Goal: Find specific page/section: Find specific page/section

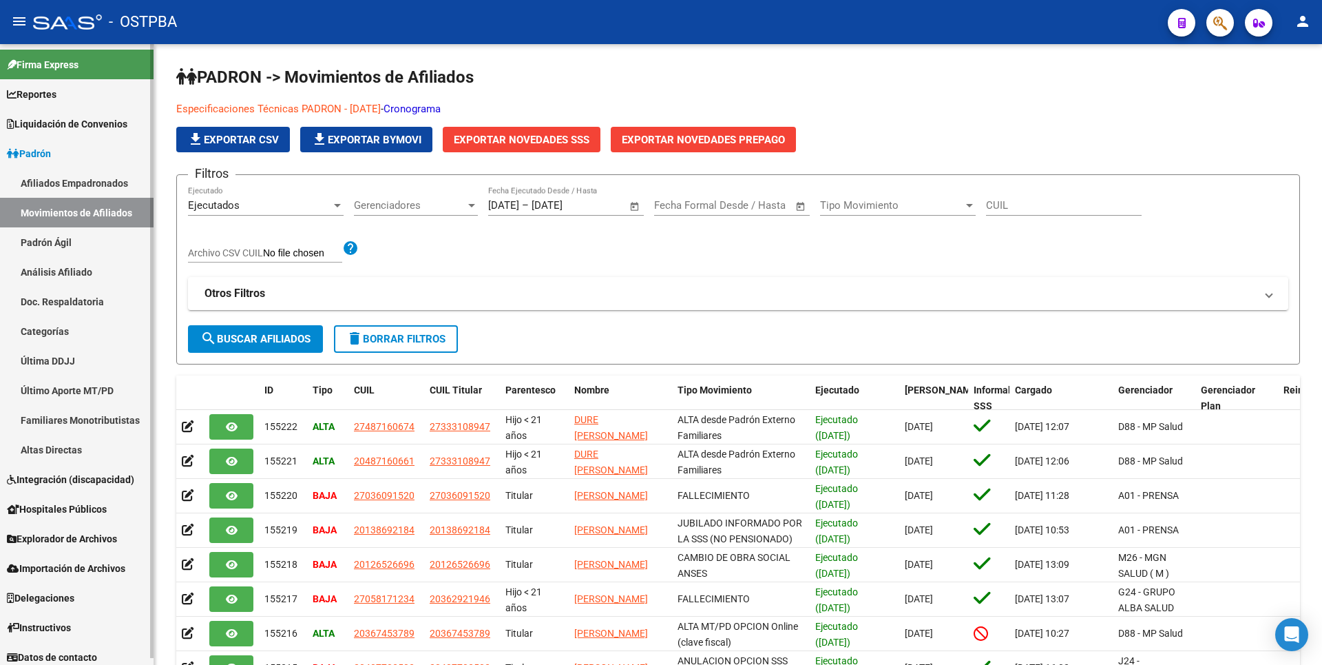
click at [45, 101] on span "Reportes" at bounding box center [32, 94] width 50 height 15
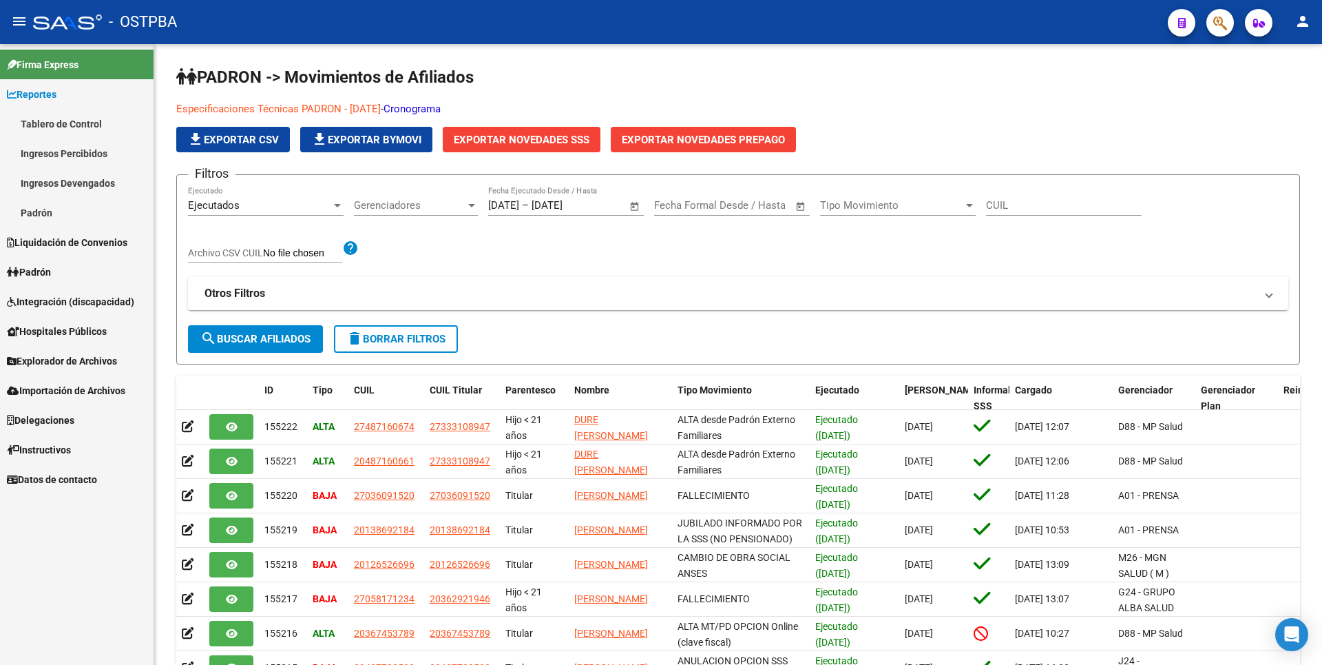
click at [55, 153] on link "Ingresos Percibidos" at bounding box center [77, 153] width 154 height 30
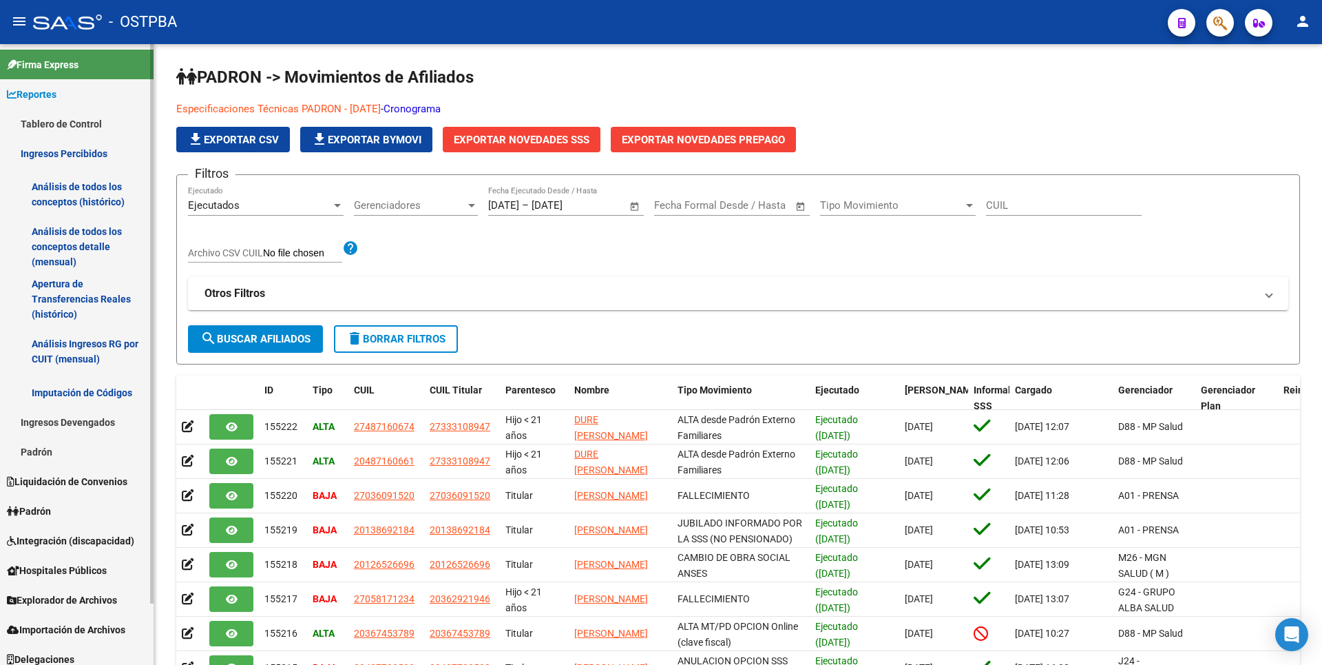
click at [70, 233] on link "Análisis de todos los conceptos detalle (mensual)" at bounding box center [77, 246] width 154 height 52
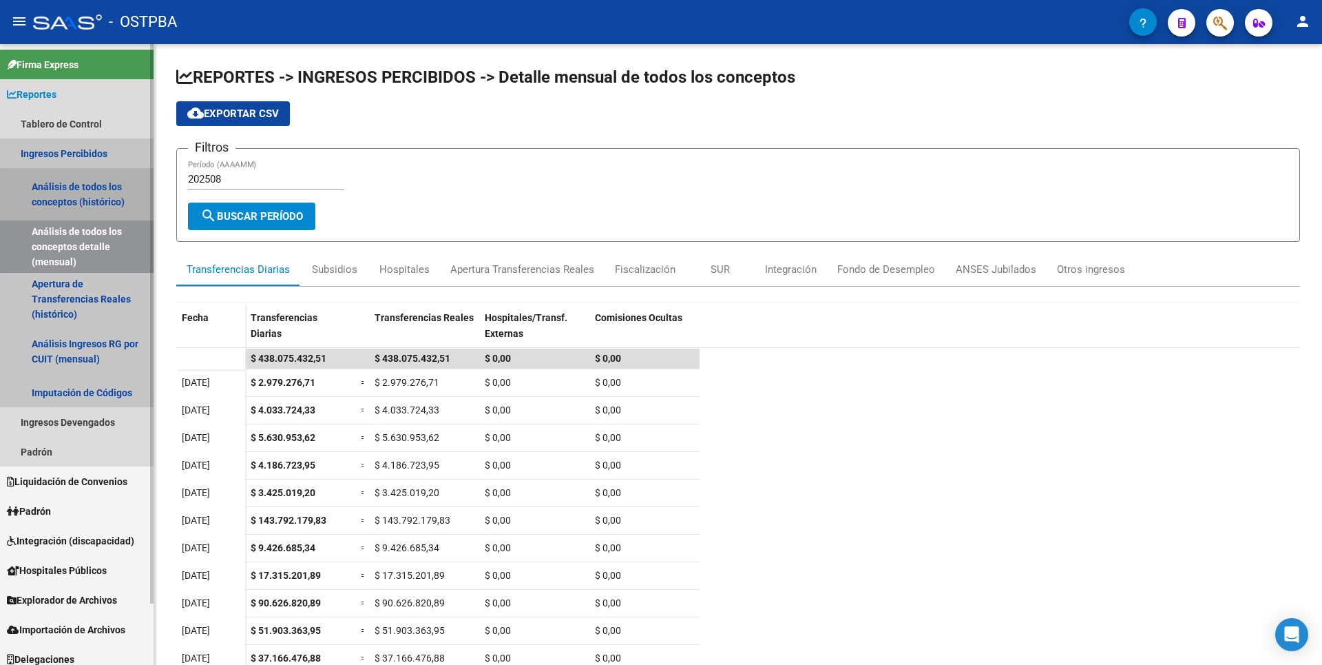
click at [56, 206] on link "Análisis de todos los conceptos (histórico)" at bounding box center [77, 194] width 154 height 52
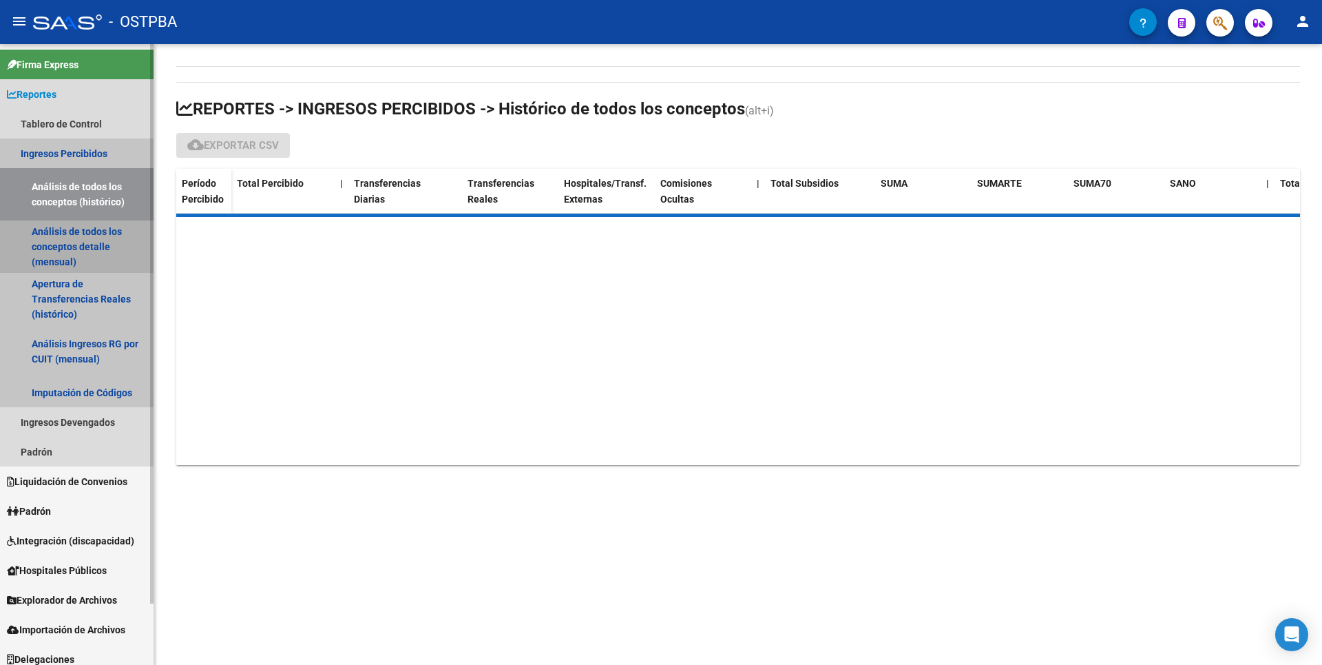
click at [65, 248] on link "Análisis de todos los conceptos detalle (mensual)" at bounding box center [77, 246] width 154 height 52
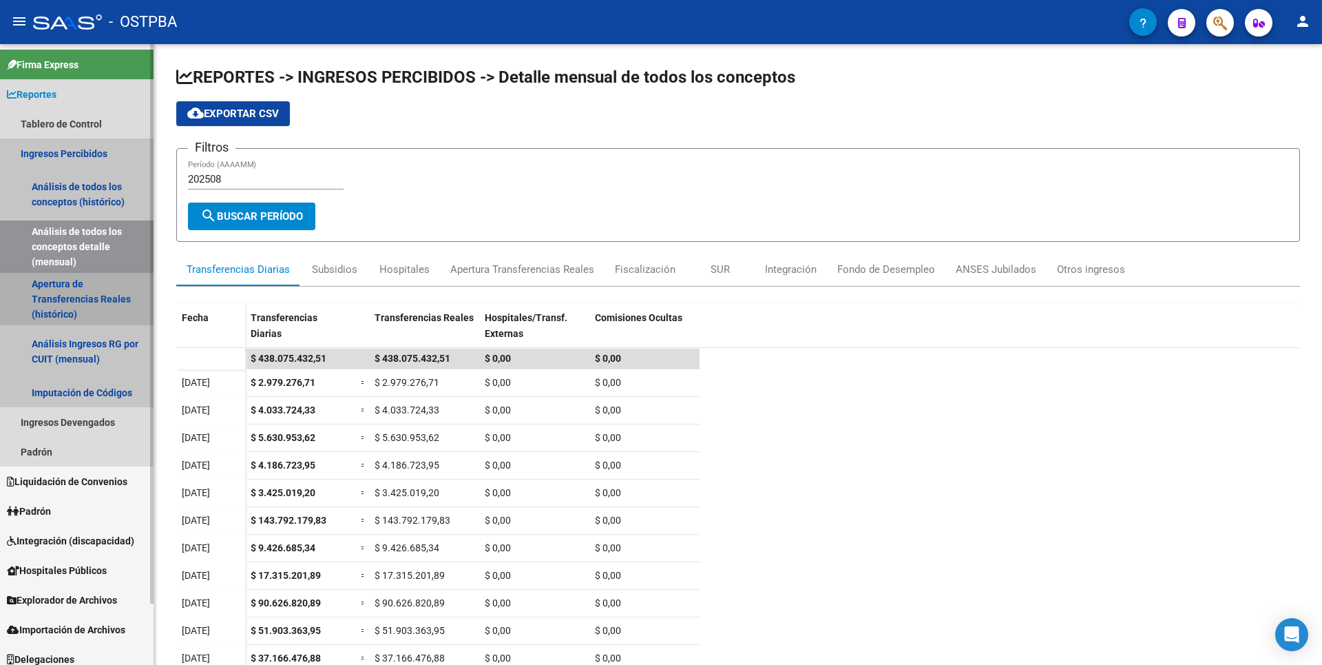
click at [73, 304] on link "Apertura de Transferencias Reales (histórico)" at bounding box center [77, 299] width 154 height 52
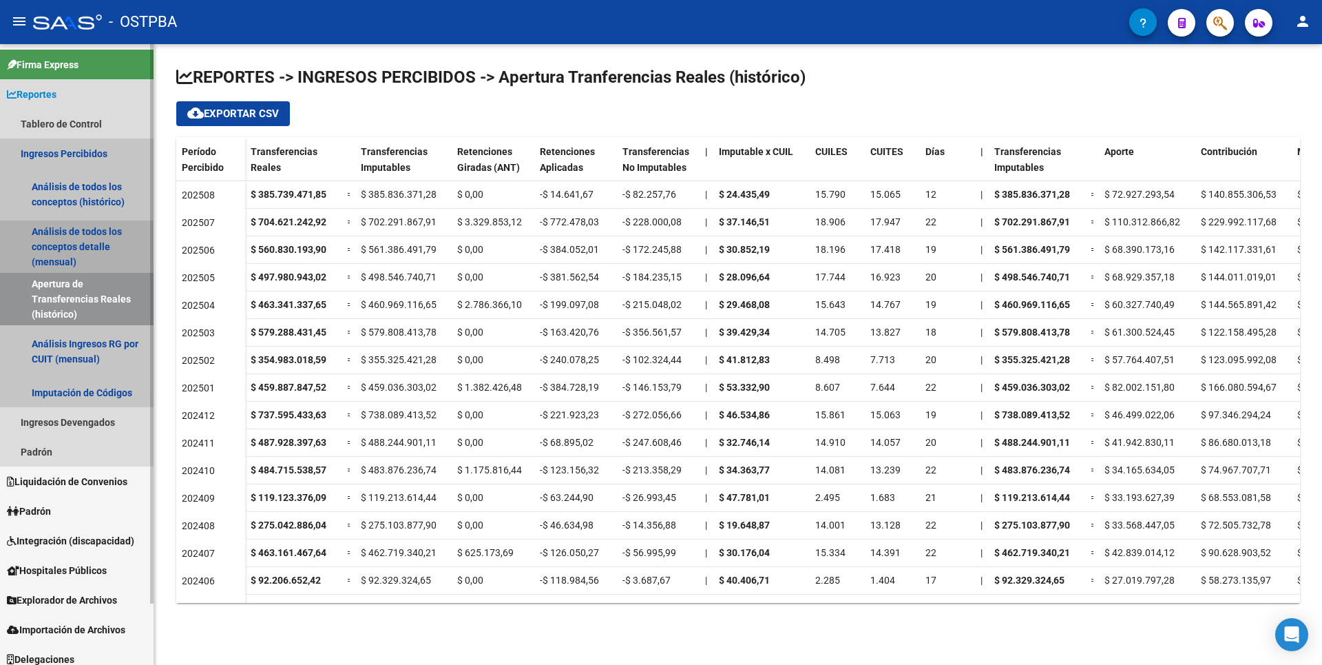
click at [94, 251] on link "Análisis de todos los conceptos detalle (mensual)" at bounding box center [77, 246] width 154 height 52
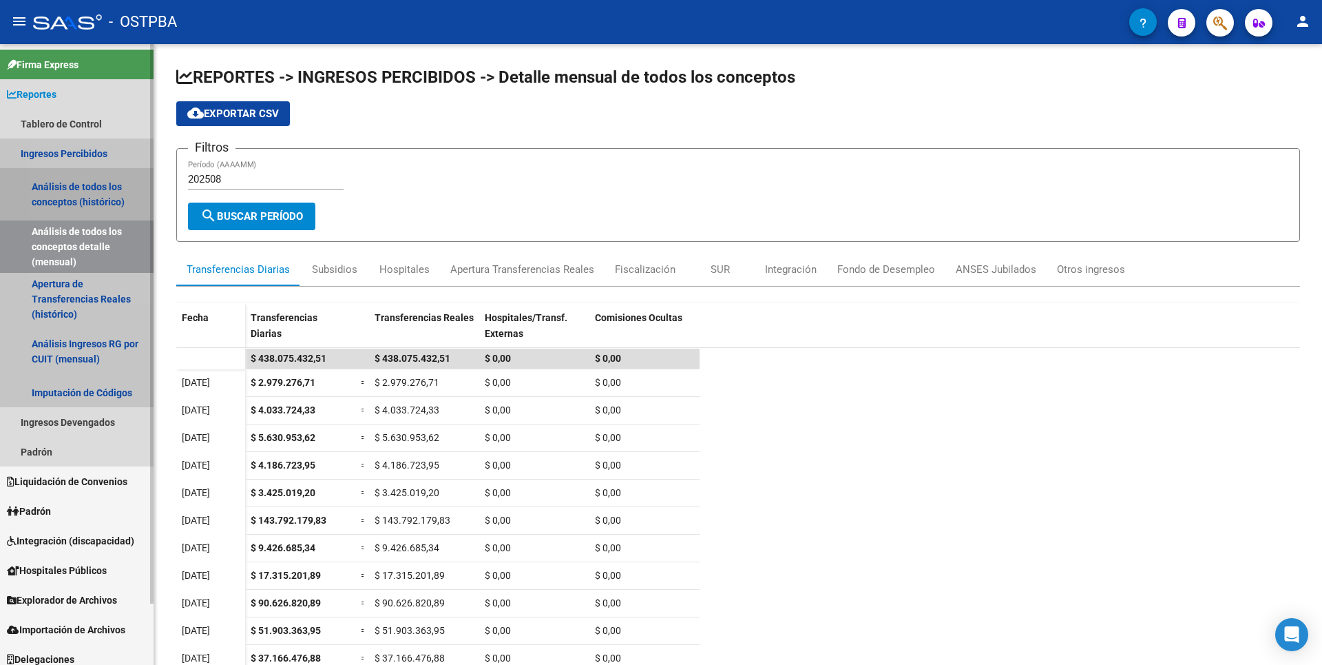
click at [91, 189] on link "Análisis de todos los conceptos (histórico)" at bounding box center [77, 194] width 154 height 52
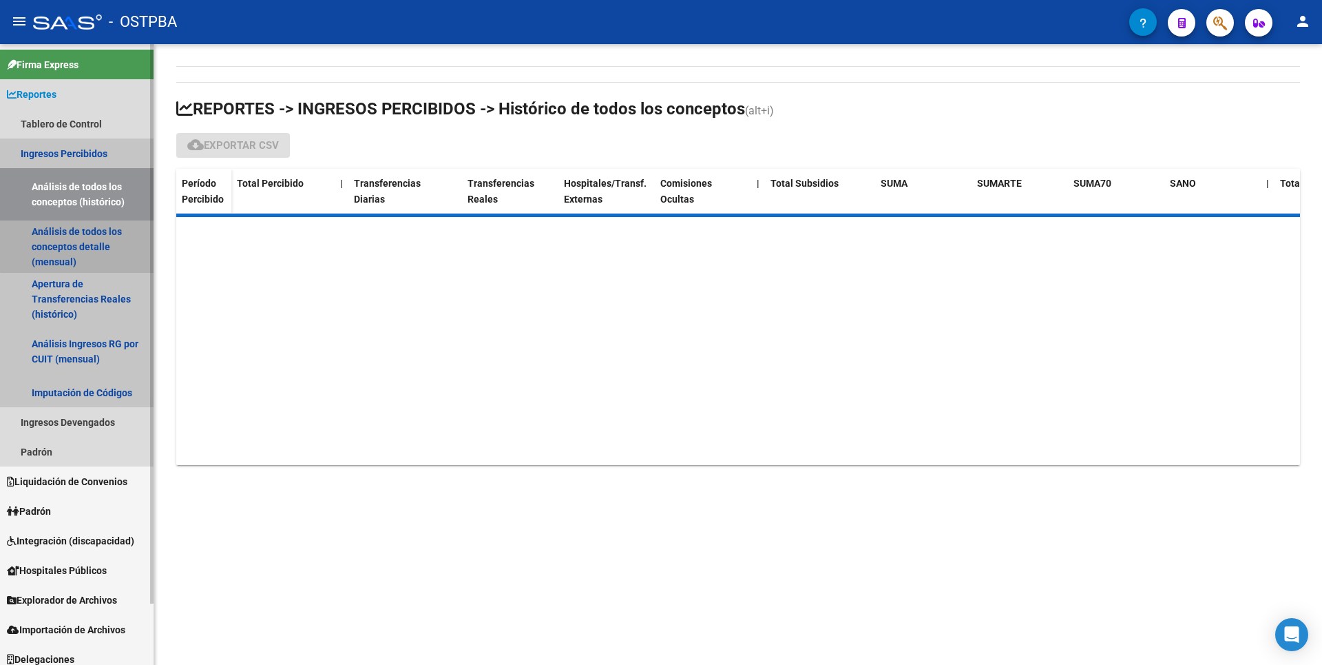
click at [87, 244] on link "Análisis de todos los conceptos detalle (mensual)" at bounding box center [77, 246] width 154 height 52
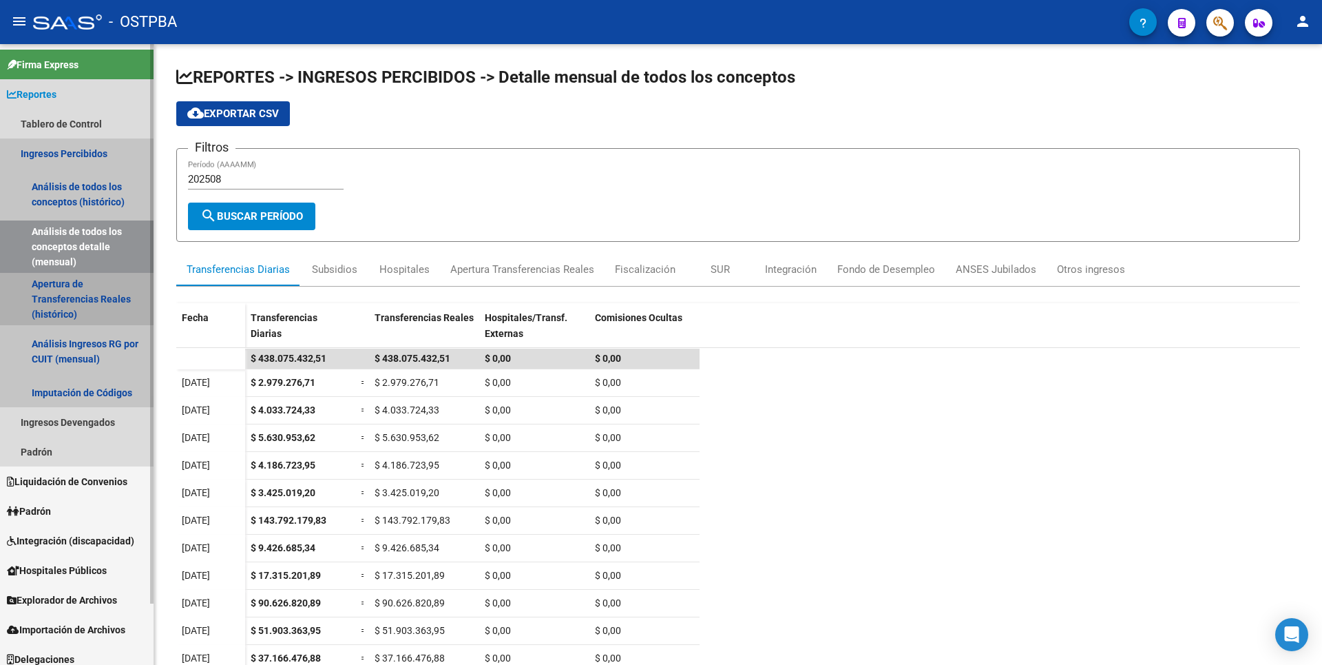
click at [75, 304] on link "Apertura de Transferencias Reales (histórico)" at bounding box center [77, 299] width 154 height 52
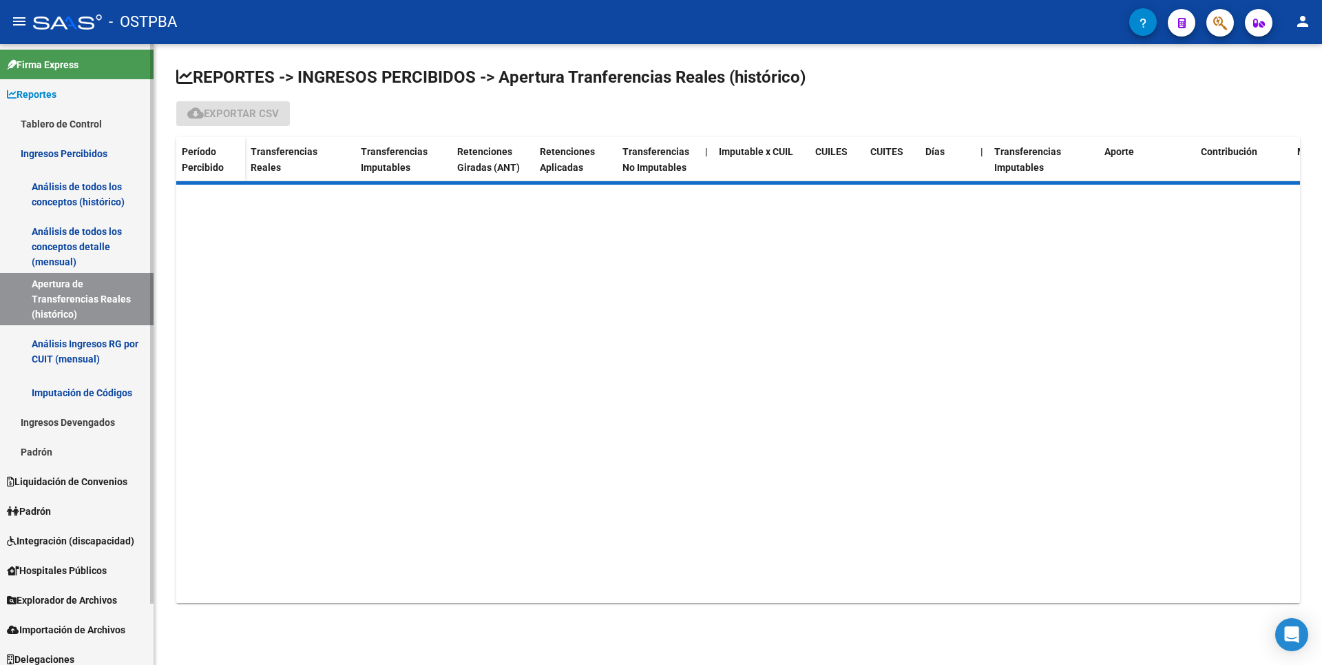
click at [65, 241] on link "Análisis de todos los conceptos detalle (mensual)" at bounding box center [77, 246] width 154 height 52
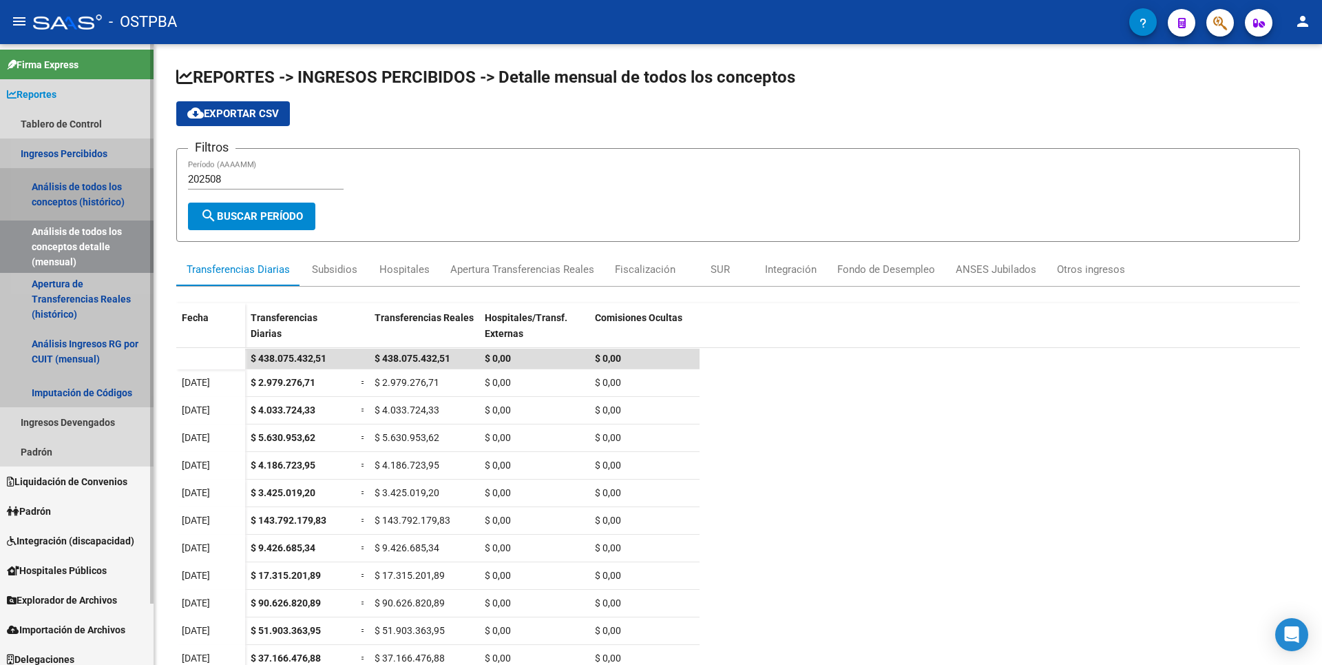
click at [74, 182] on link "Análisis de todos los conceptos (histórico)" at bounding box center [77, 194] width 154 height 52
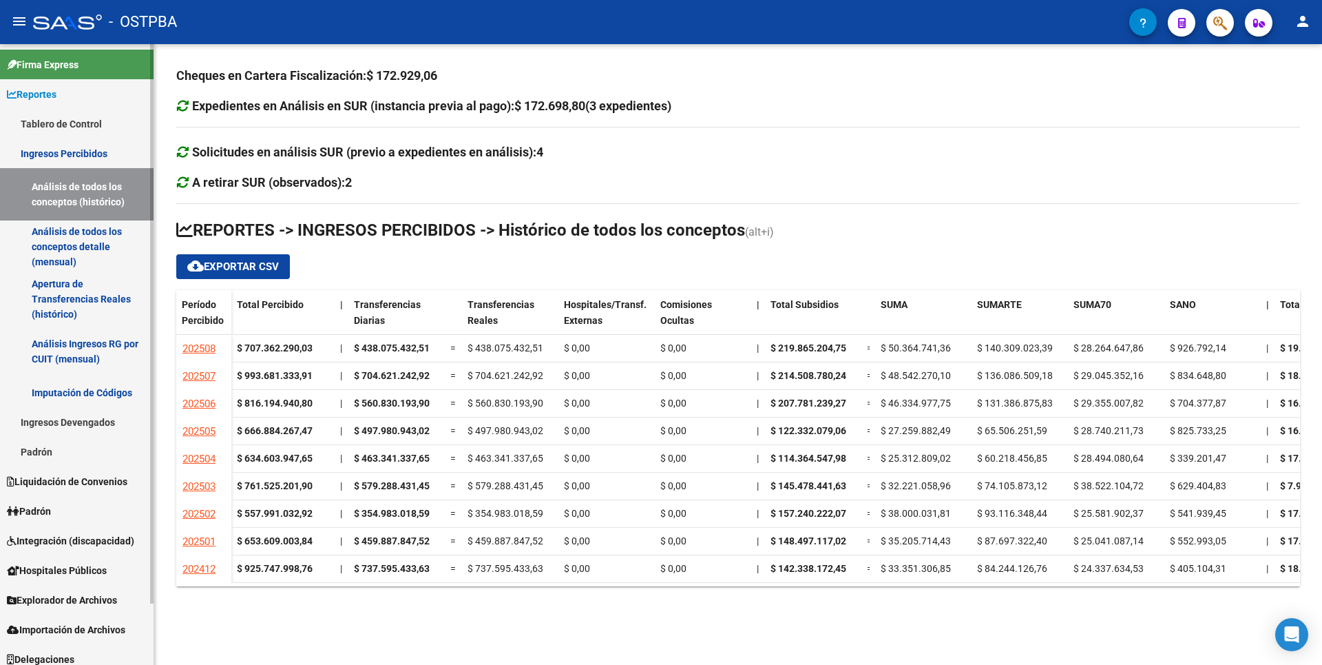
click at [87, 249] on link "Análisis de todos los conceptos detalle (mensual)" at bounding box center [77, 246] width 154 height 52
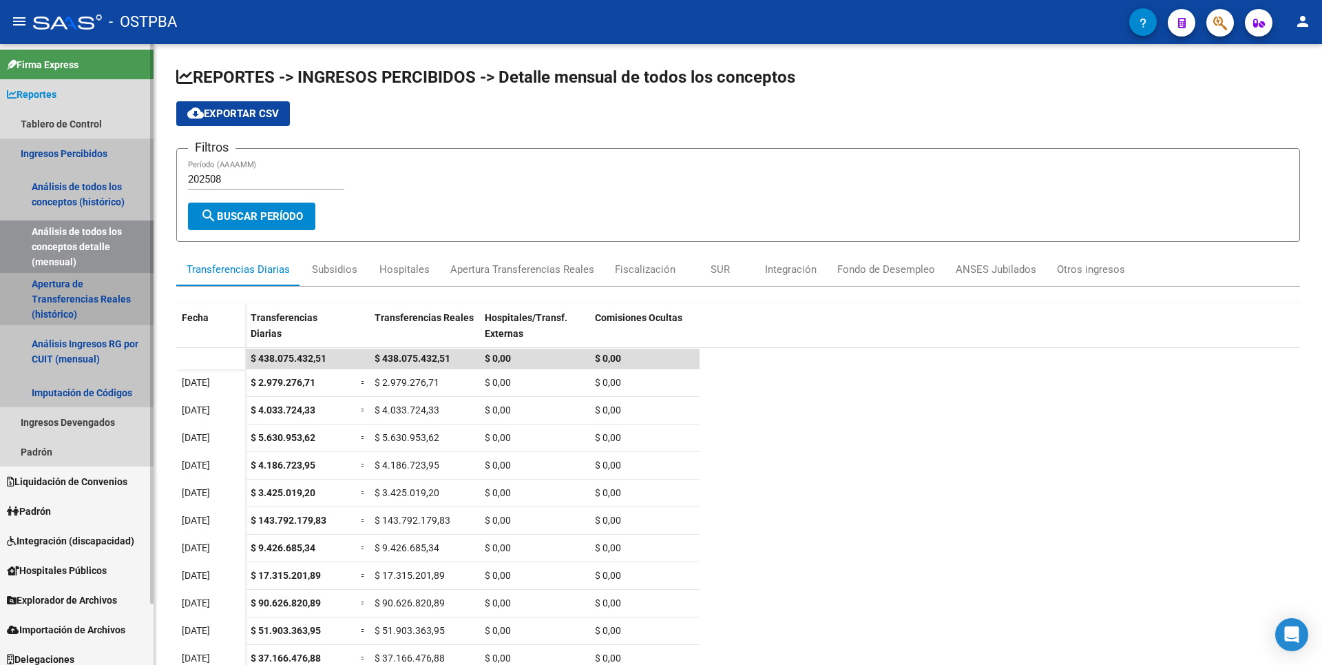
click at [58, 305] on link "Apertura de Transferencias Reales (histórico)" at bounding box center [77, 299] width 154 height 52
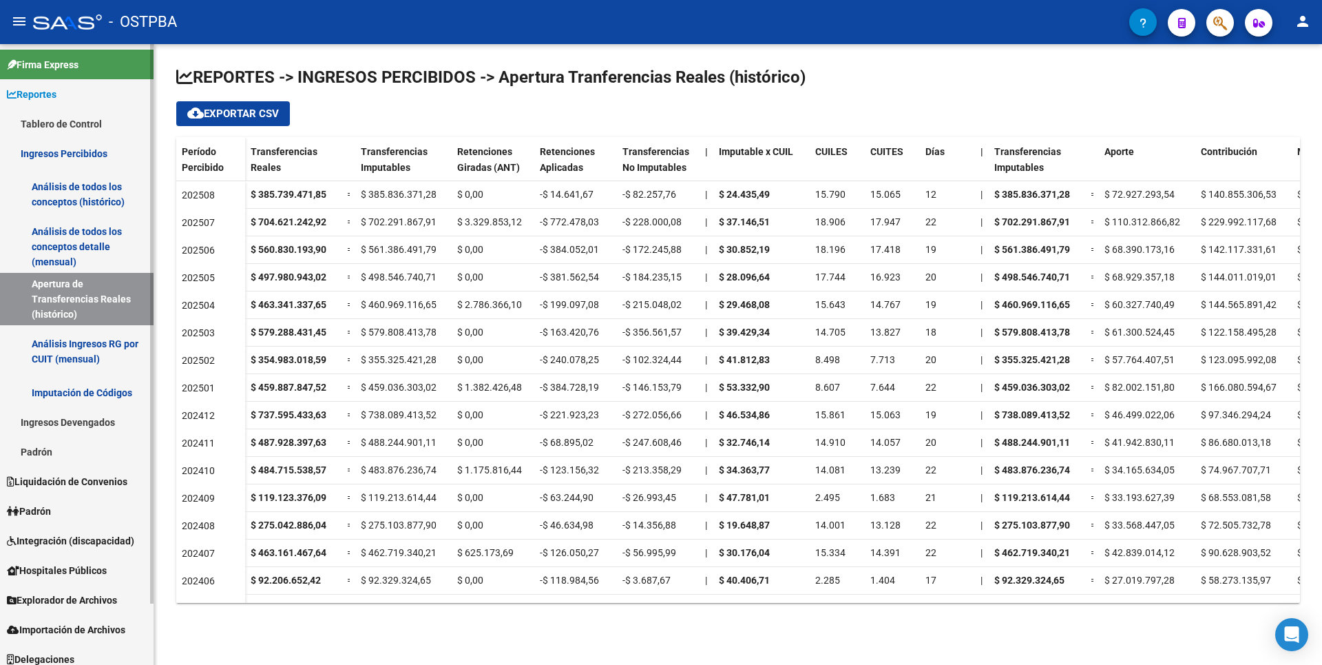
click at [64, 238] on link "Análisis de todos los conceptos detalle (mensual)" at bounding box center [77, 246] width 154 height 52
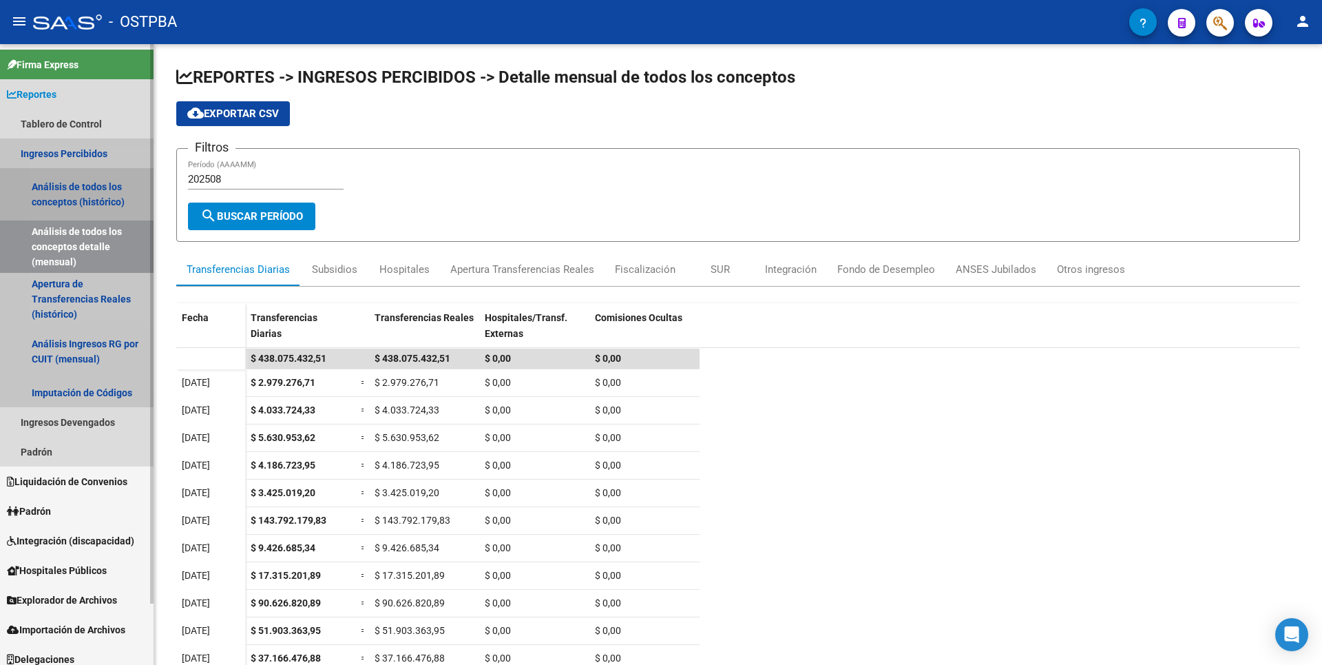
click at [81, 196] on link "Análisis de todos los conceptos (histórico)" at bounding box center [77, 194] width 154 height 52
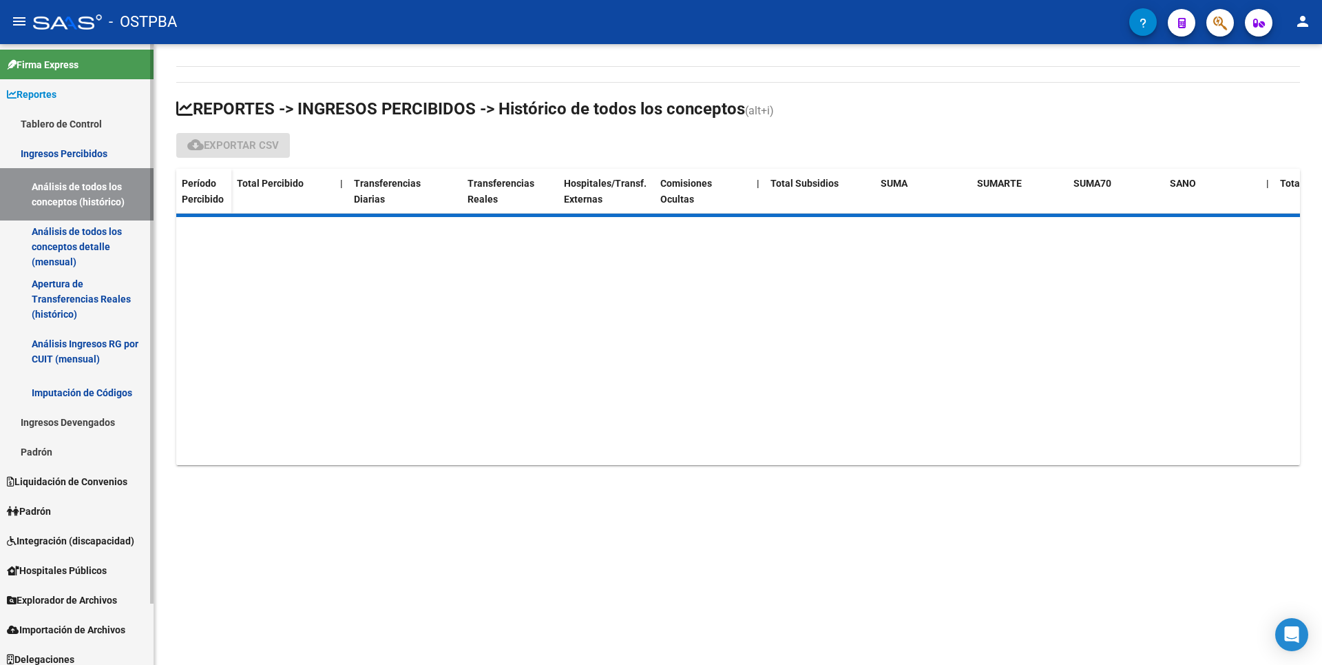
click at [74, 250] on link "Análisis de todos los conceptos detalle (mensual)" at bounding box center [77, 246] width 154 height 52
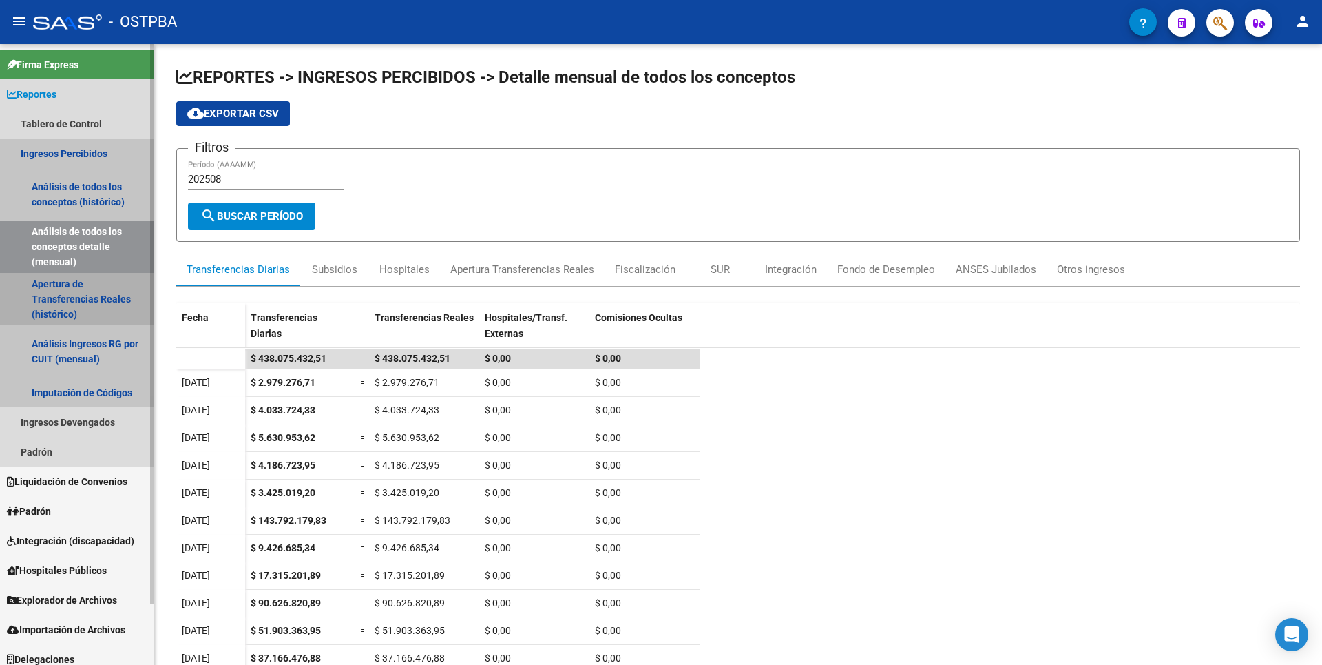
click at [94, 293] on link "Apertura de Transferencias Reales (histórico)" at bounding box center [77, 299] width 154 height 52
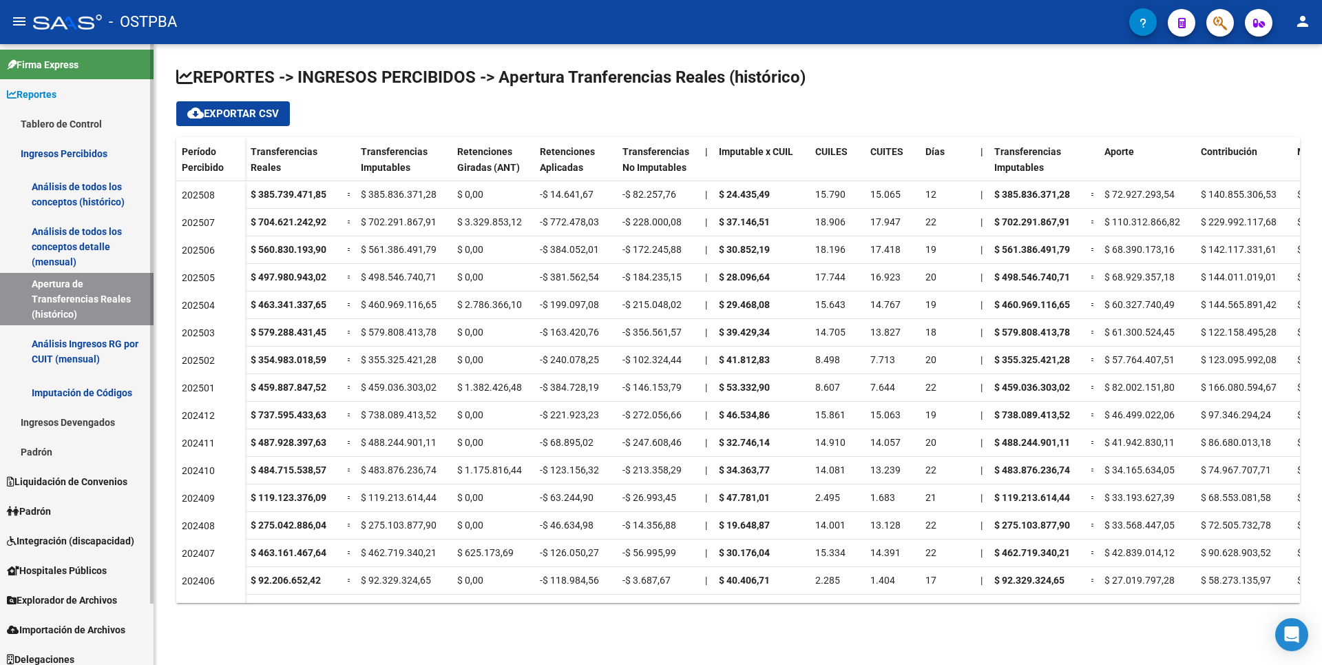
click at [80, 260] on link "Análisis de todos los conceptos detalle (mensual)" at bounding box center [77, 246] width 154 height 52
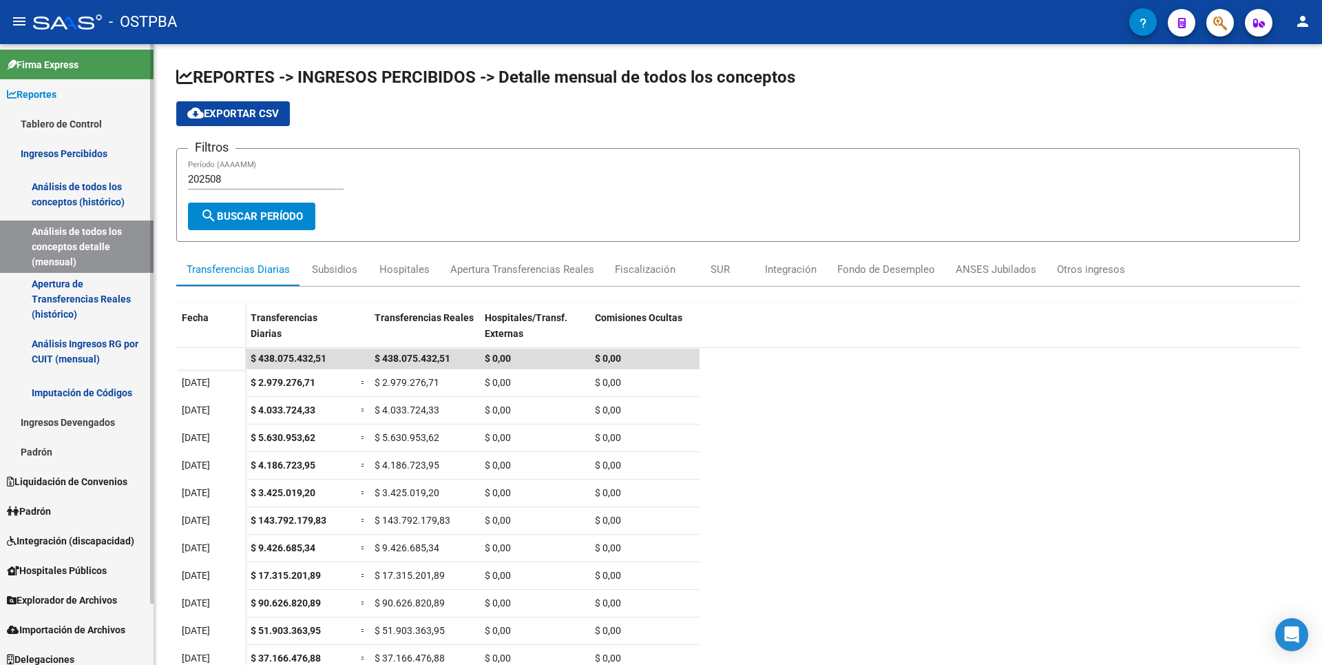
click at [77, 190] on link "Análisis de todos los conceptos (histórico)" at bounding box center [77, 194] width 154 height 52
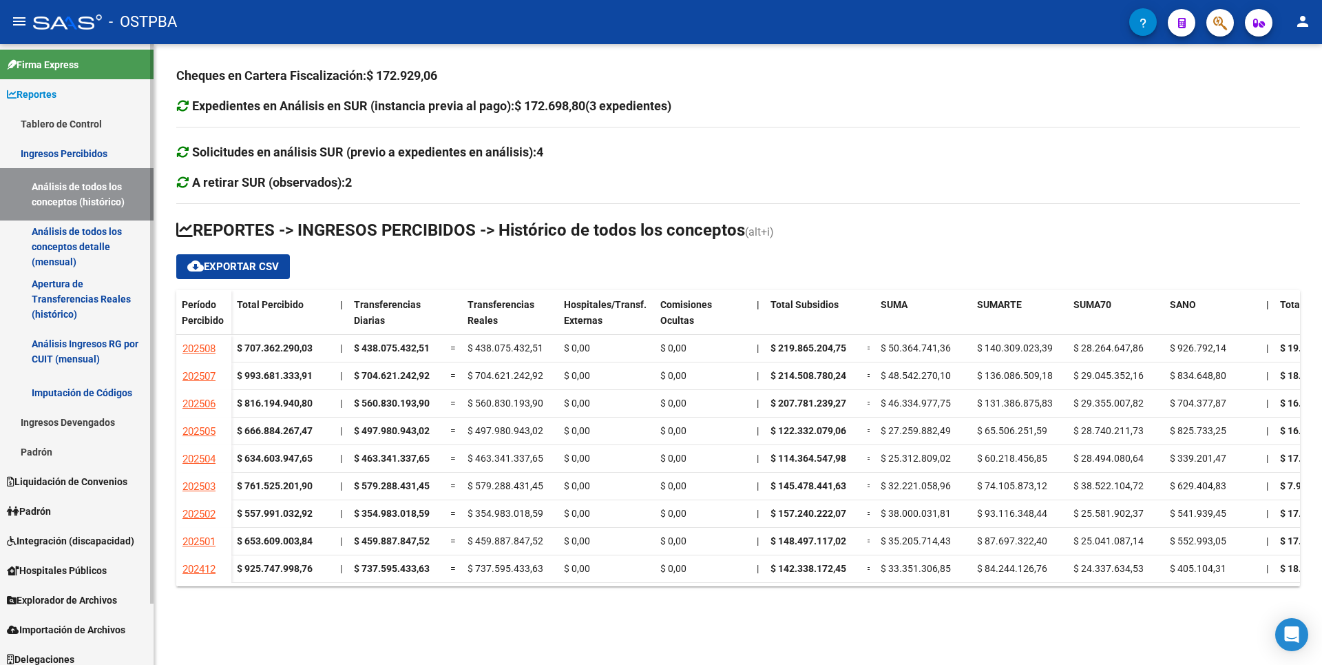
click at [85, 292] on link "Apertura de Transferencias Reales (histórico)" at bounding box center [77, 299] width 154 height 52
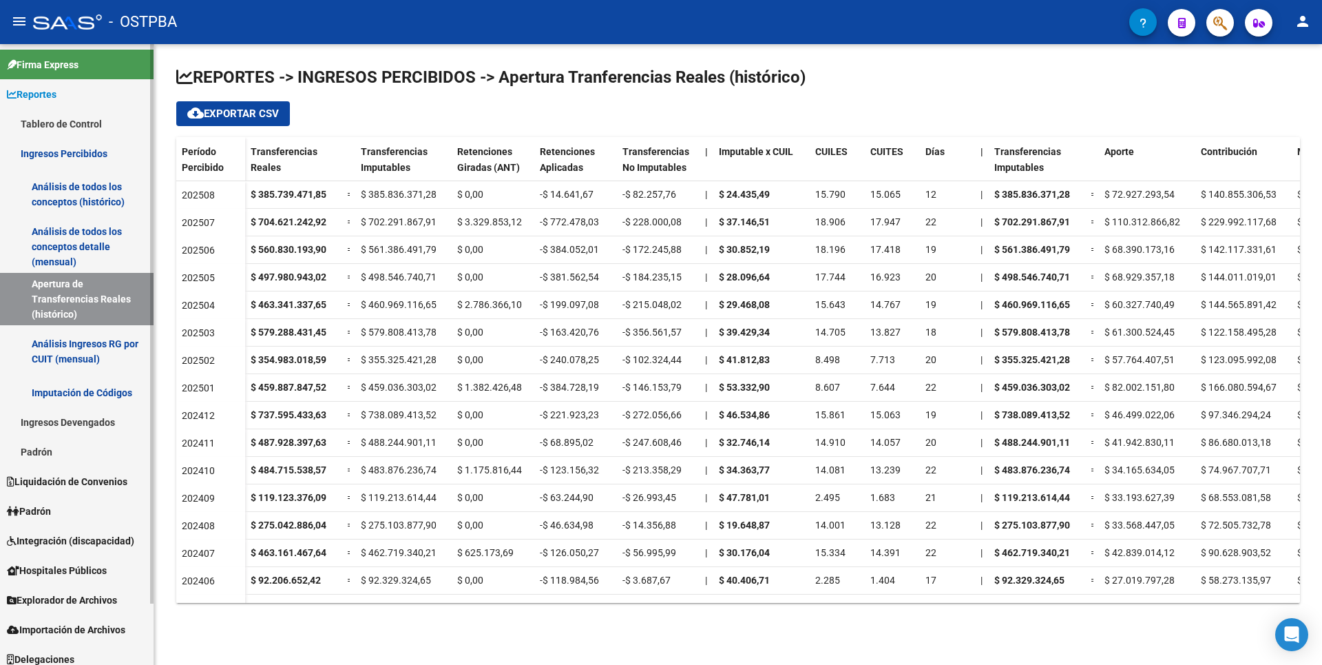
click at [97, 240] on link "Análisis de todos los conceptos detalle (mensual)" at bounding box center [77, 246] width 154 height 52
